Goal: Browse casually

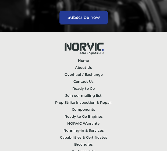
scroll to position [1072, 0]
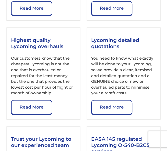
click at [121, 76] on p "You need to know what exactly will be done to your Lycoming, so we provide a cl…" at bounding box center [123, 76] width 65 height 41
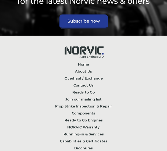
scroll to position [1337, 0]
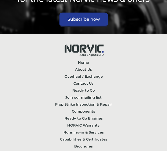
click at [11, 150] on link "Testimonials" at bounding box center [83, 153] width 154 height 7
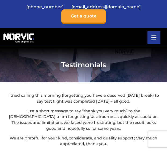
click at [18, 32] on img at bounding box center [18, 37] width 32 height 11
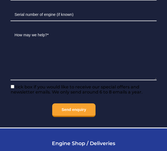
scroll to position [116, 0]
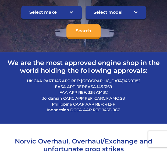
click at [69, 82] on p "UK CAA PART 145 APP REF: UK.145.01182 EASA APP REF: EASA.145.3169 FAA APP REF: …" at bounding box center [83, 95] width 154 height 35
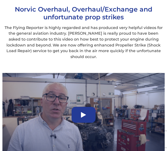
scroll to position [1520, 0]
